Goal: Task Accomplishment & Management: Manage account settings

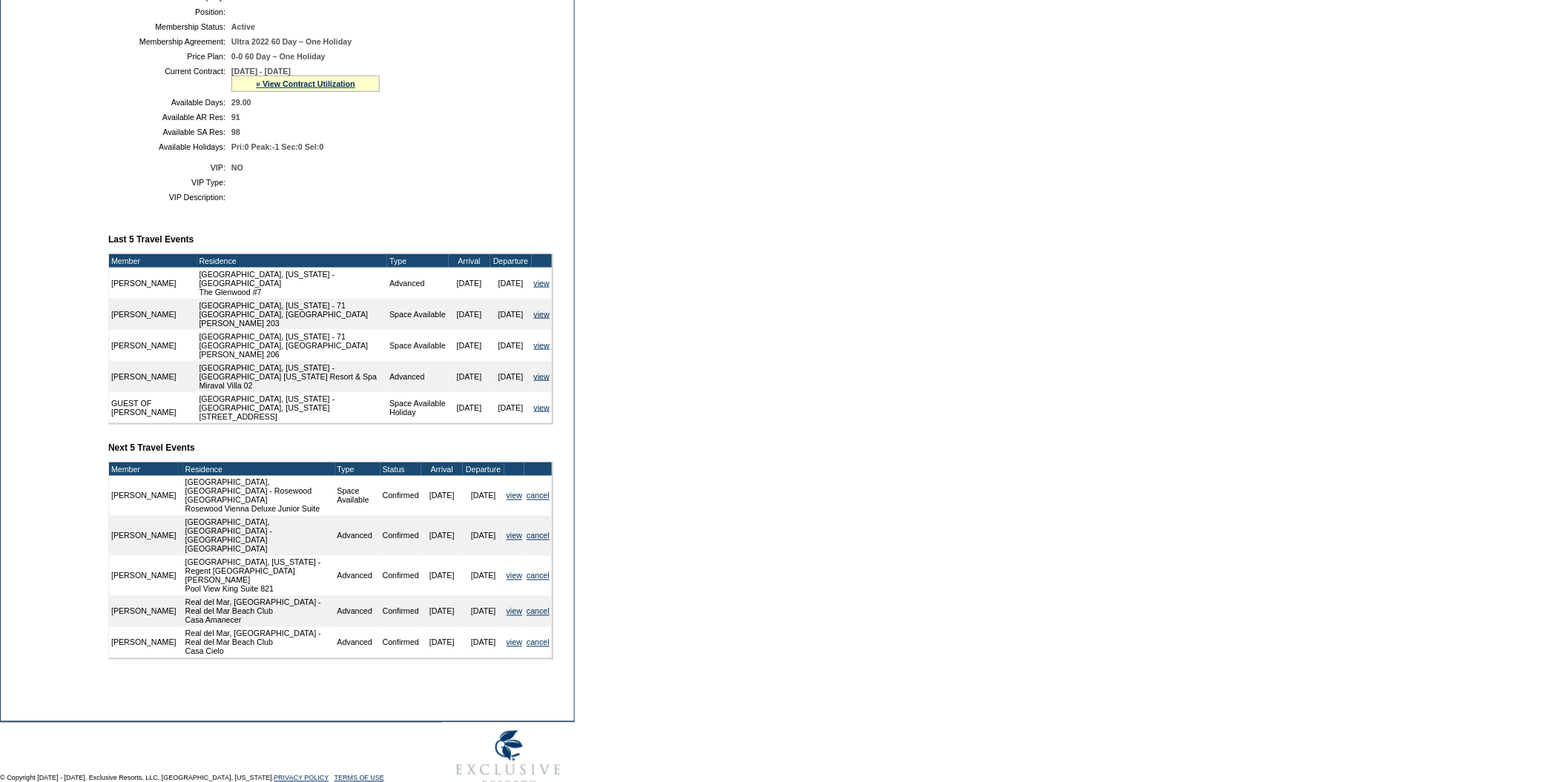
scroll to position [349, 0]
click at [542, 647] on link "cancel" at bounding box center [538, 642] width 23 height 9
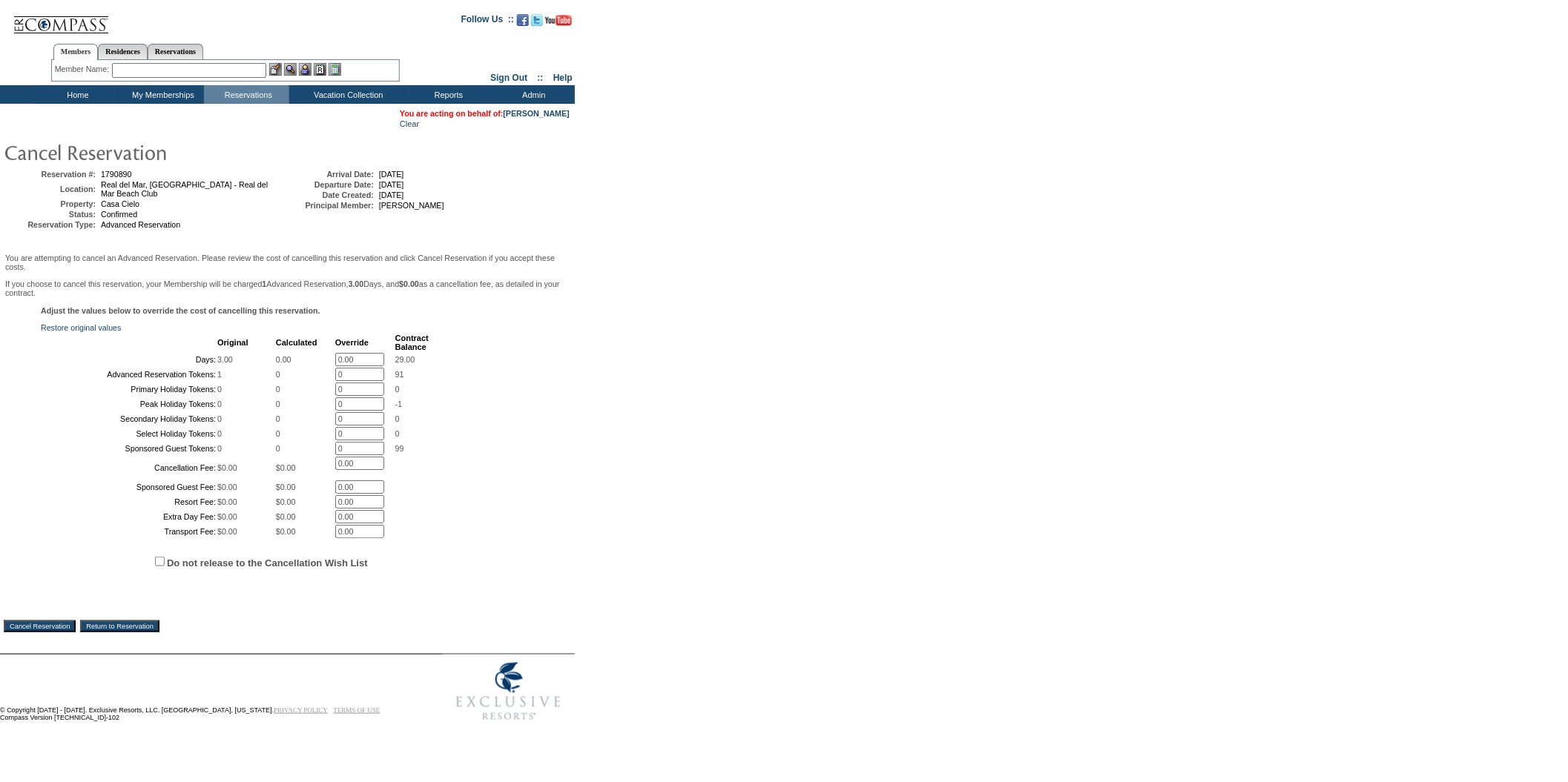
click at [63, 633] on input "Cancel Reservation" at bounding box center [39, 626] width 72 height 12
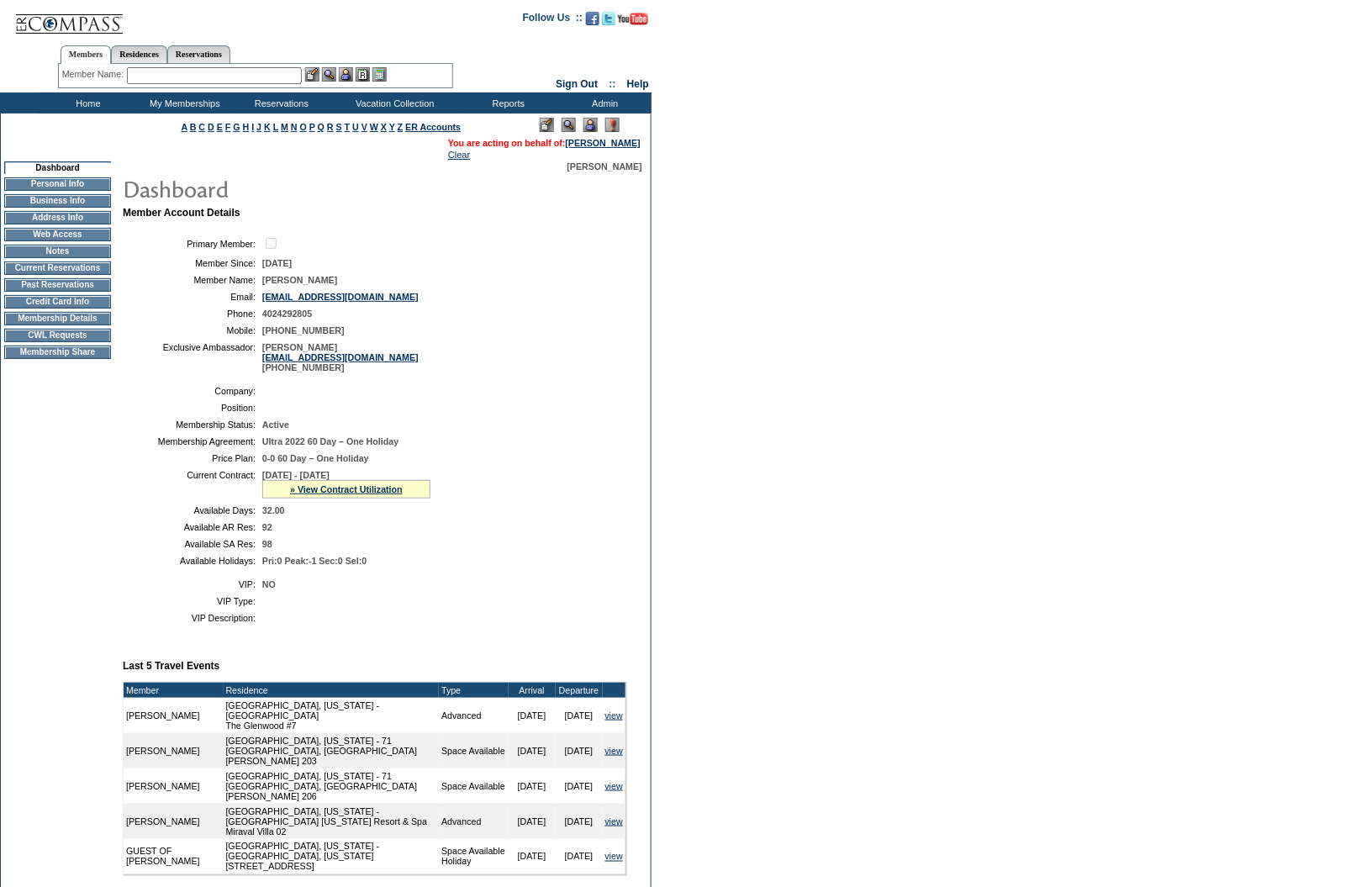
click at [207, 74] on input "text" at bounding box center [214, 75] width 175 height 17
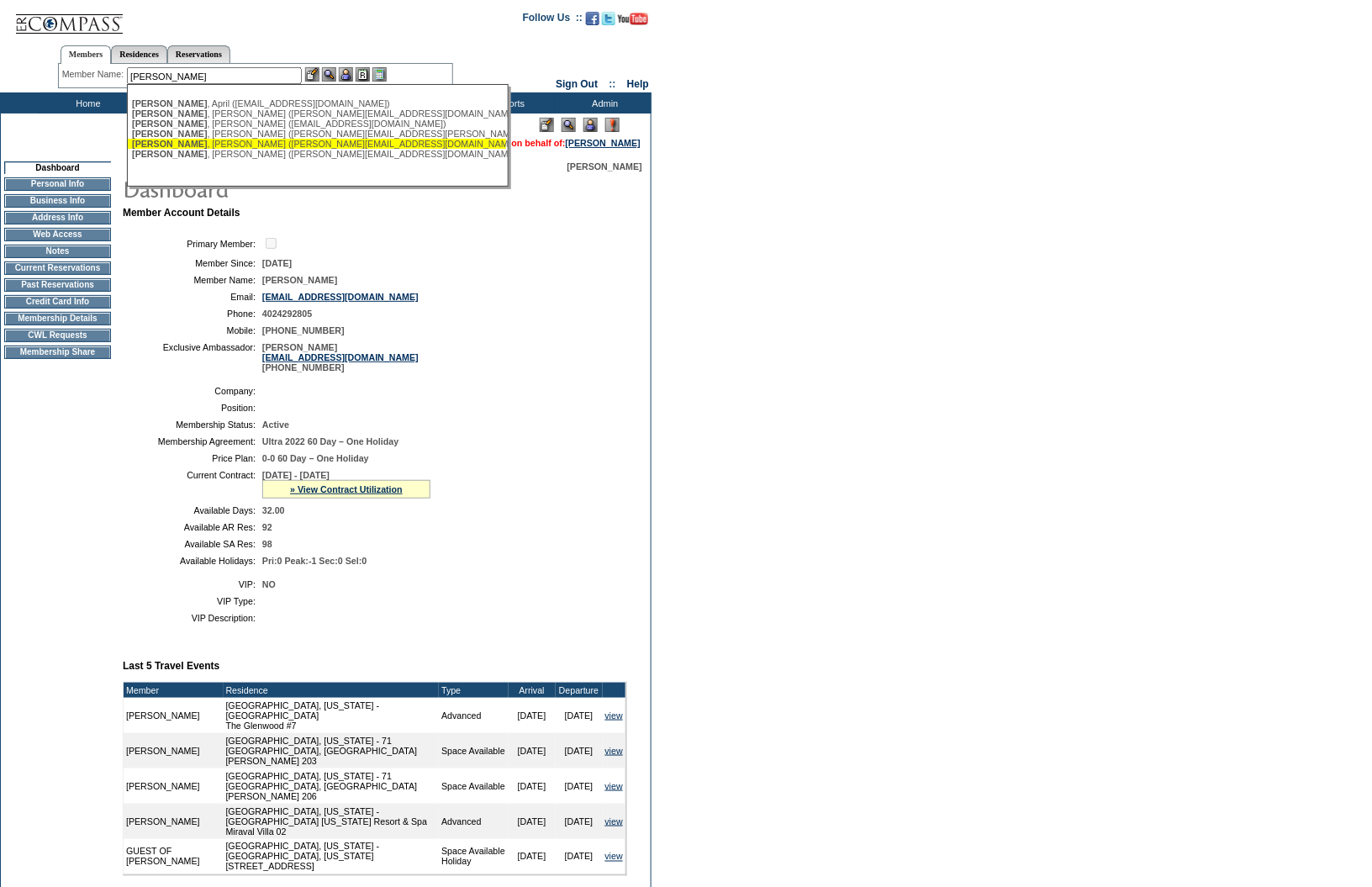
click at [244, 149] on div "[PERSON_NAME] ([PERSON_NAME][EMAIL_ADDRESS][DOMAIN_NAME])" at bounding box center [317, 144] width 370 height 10
type input "[PERSON_NAME] ([PERSON_NAME][EMAIL_ADDRESS][DOMAIN_NAME])"
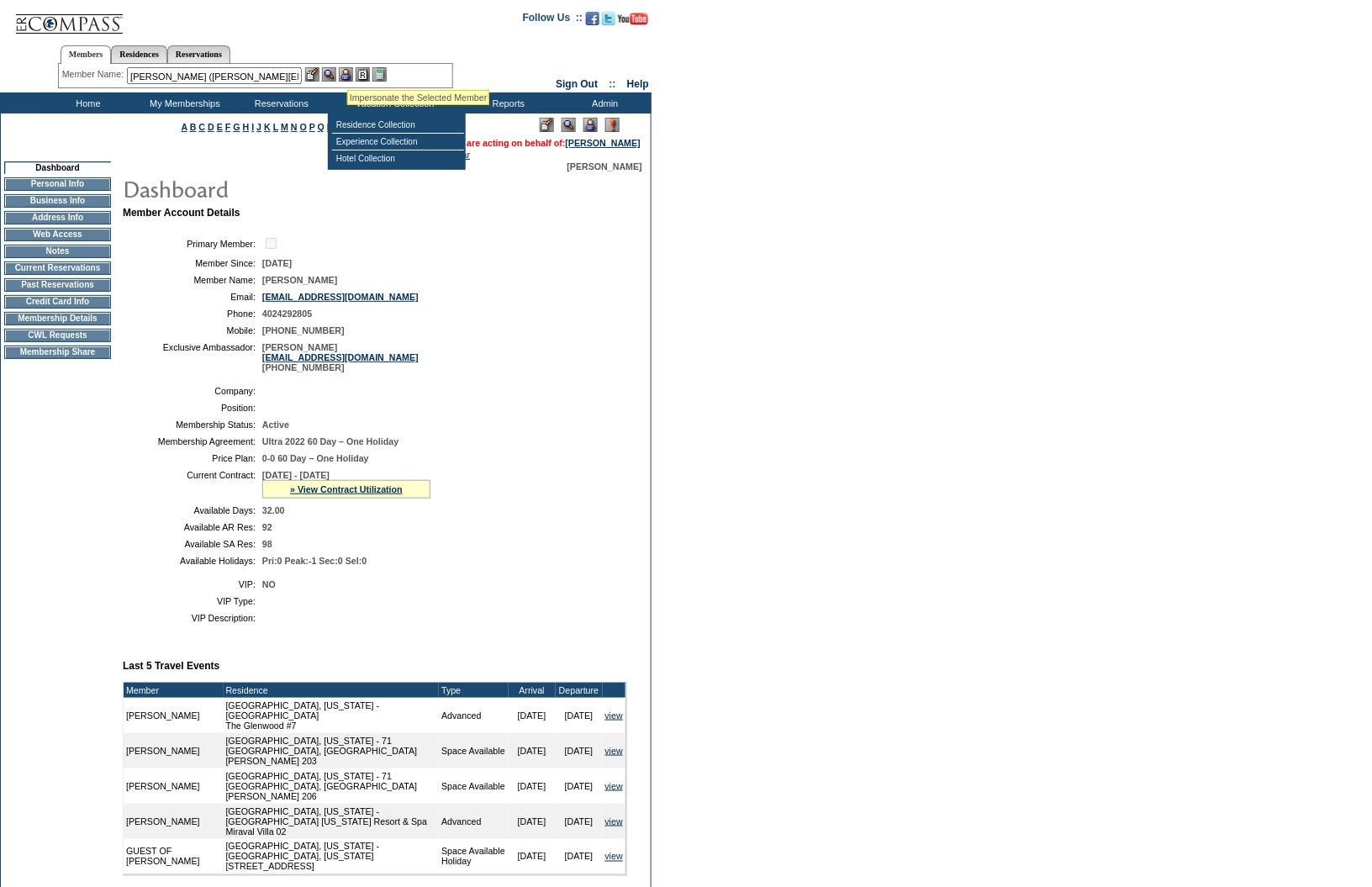
click at [347, 69] on img at bounding box center [346, 74] width 14 height 14
click at [331, 73] on img at bounding box center [329, 74] width 14 height 14
